Goal: Task Accomplishment & Management: Use online tool/utility

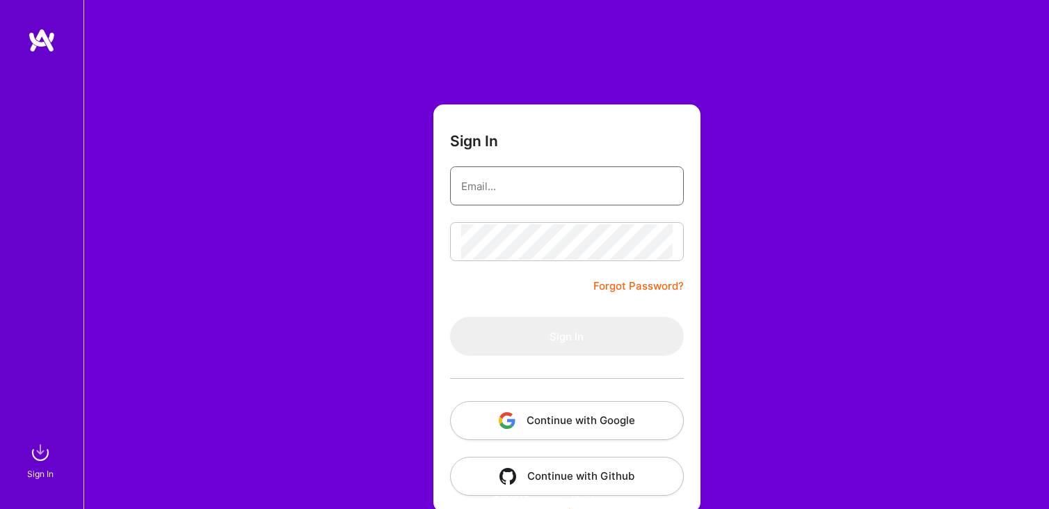
click at [492, 196] on input "email" at bounding box center [567, 185] width 212 height 35
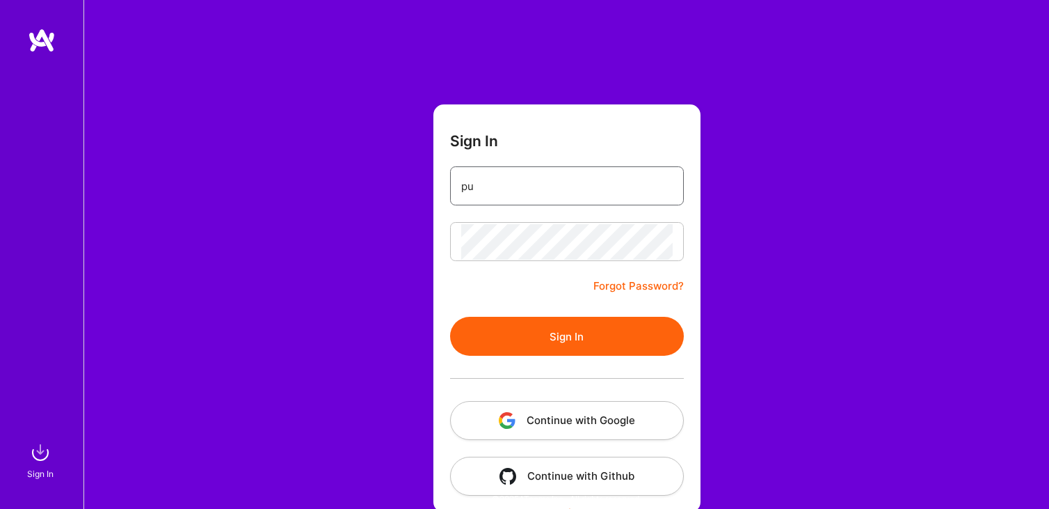
type input "[EMAIL_ADDRESS][DOMAIN_NAME]"
click at [517, 347] on button "Sign In" at bounding box center [567, 336] width 234 height 39
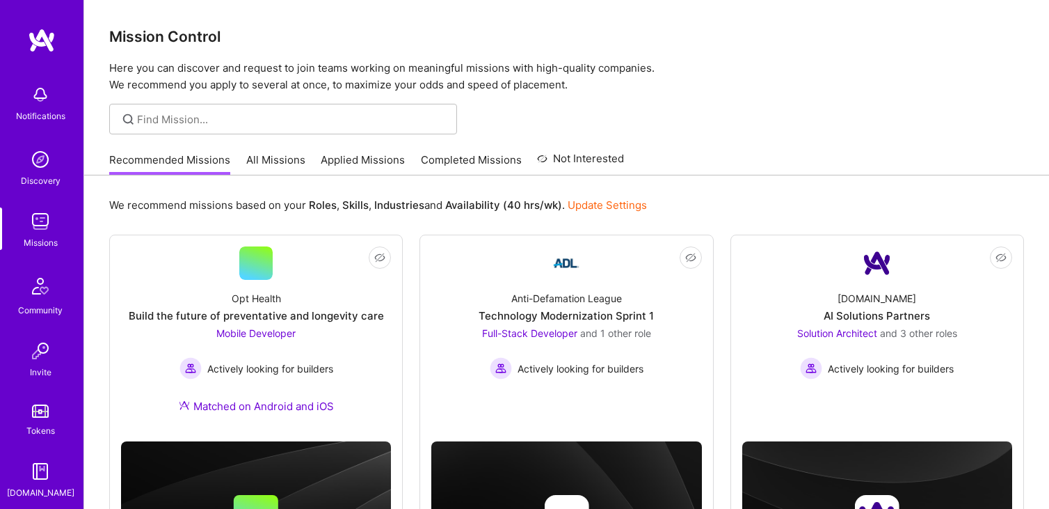
click at [267, 154] on link "All Missions" at bounding box center [275, 163] width 59 height 23
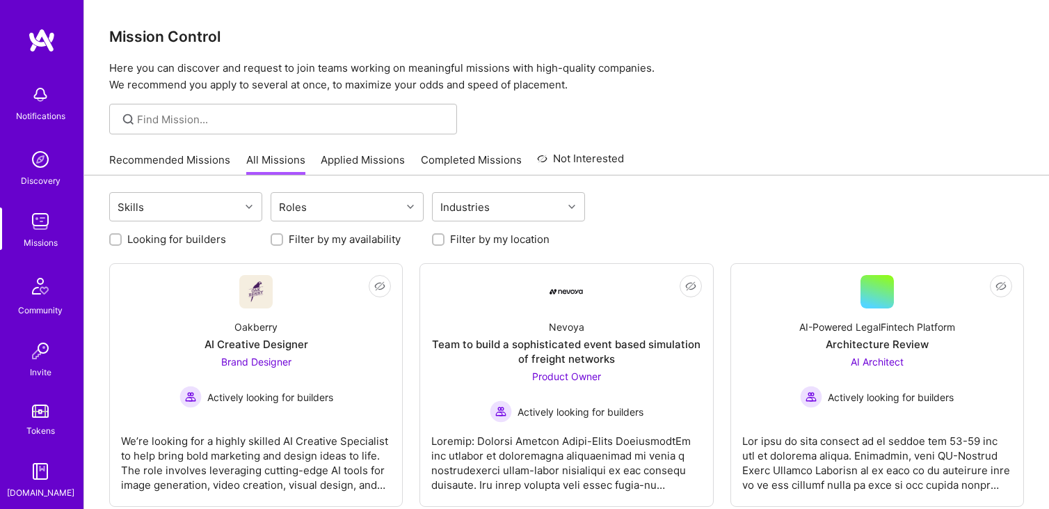
click at [435, 239] on input "Filter by my location" at bounding box center [440, 240] width 10 height 10
checkbox input "true"
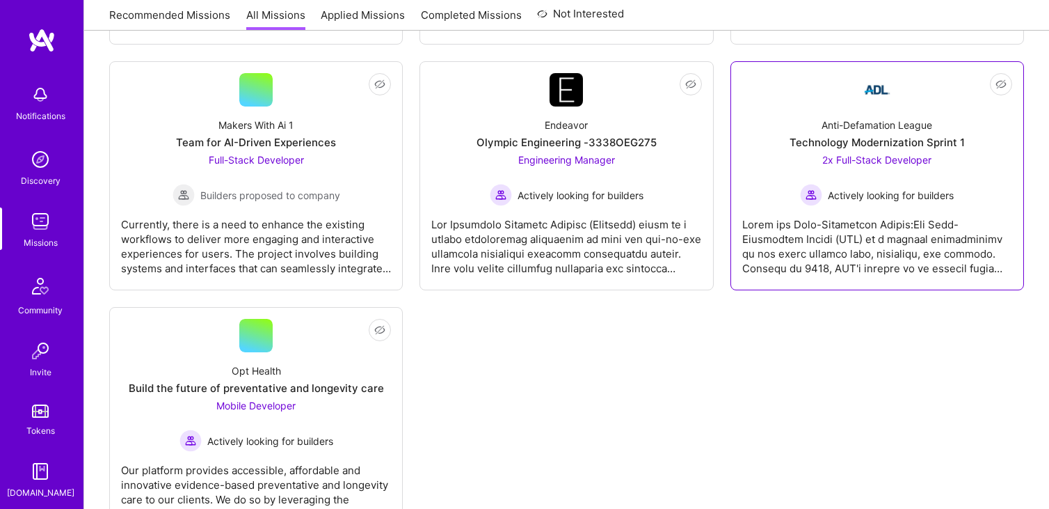
scroll to position [3064, 0]
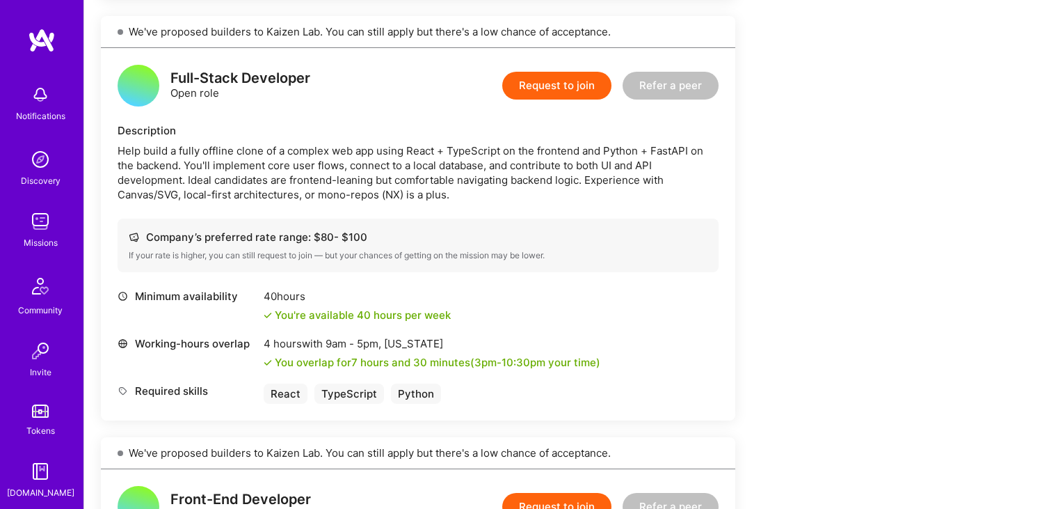
scroll to position [1010, 0]
